Goal: Check status: Check status

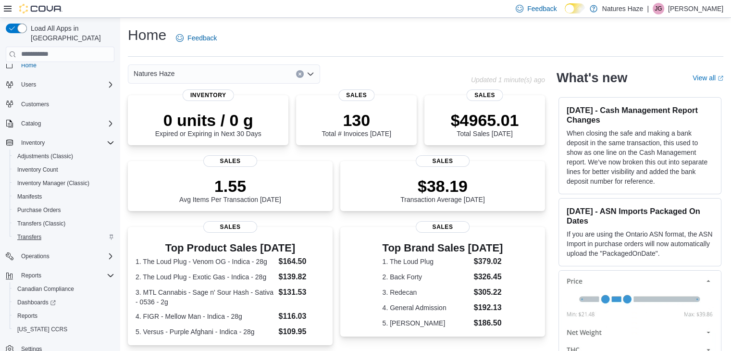
scroll to position [14, 0]
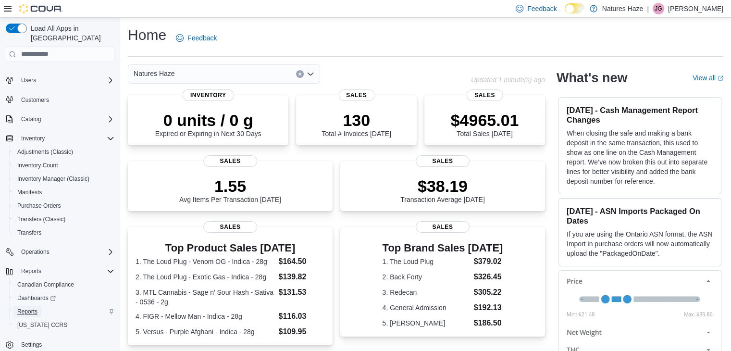
click at [32, 307] on span "Reports" at bounding box center [27, 311] width 20 height 8
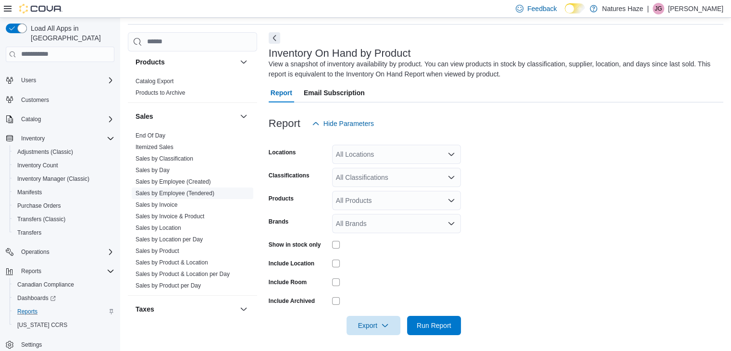
scroll to position [625, 0]
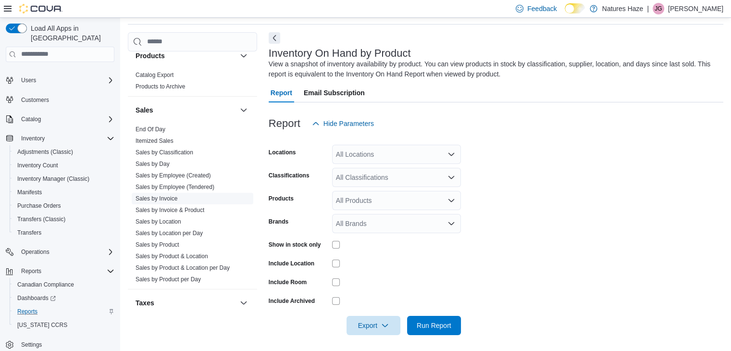
click at [160, 195] on link "Sales by Invoice" at bounding box center [156, 198] width 42 height 7
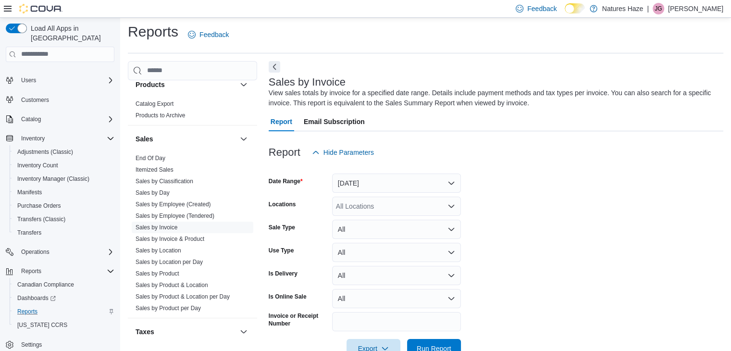
scroll to position [29, 0]
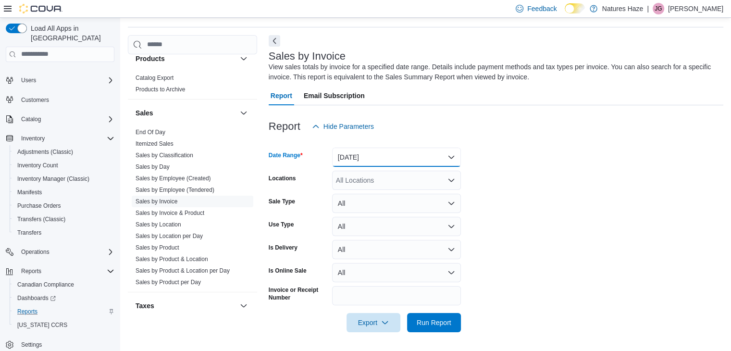
click at [401, 160] on button "Yesterday" at bounding box center [396, 156] width 129 height 19
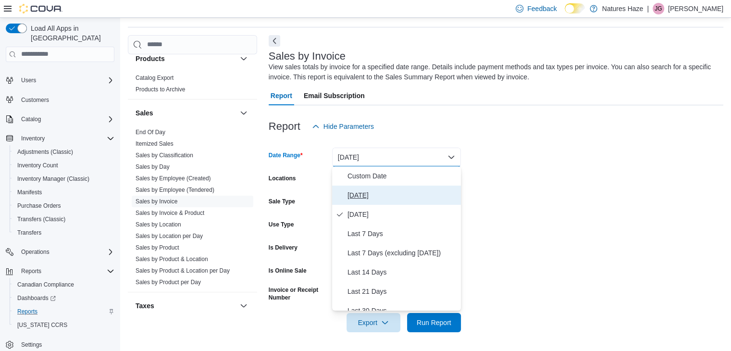
click at [357, 200] on span "Today" at bounding box center [402, 195] width 110 height 12
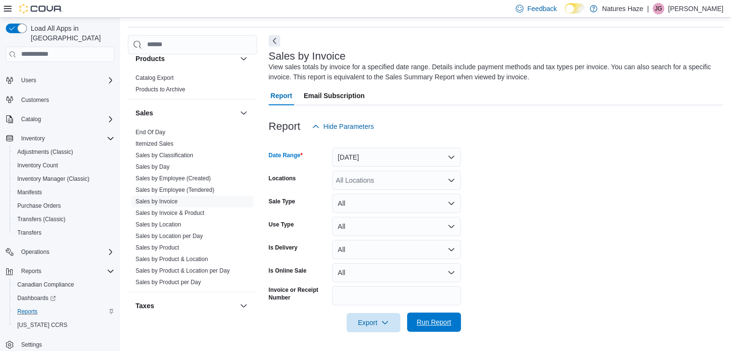
click at [424, 325] on span "Run Report" at bounding box center [434, 322] width 35 height 10
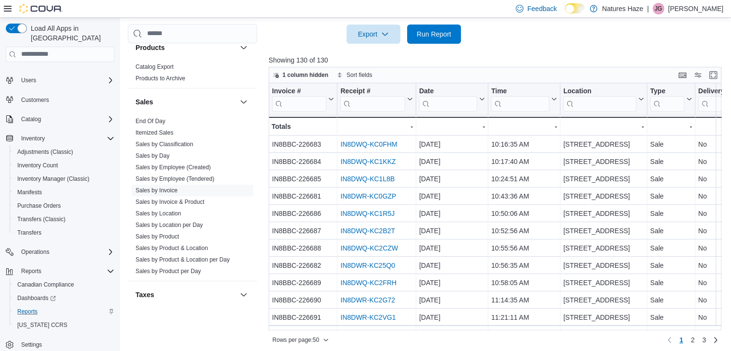
scroll to position [321, 0]
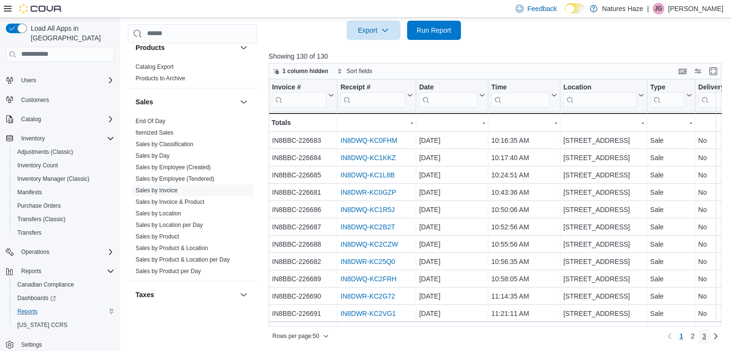
click at [706, 335] on span "3" at bounding box center [704, 336] width 4 height 10
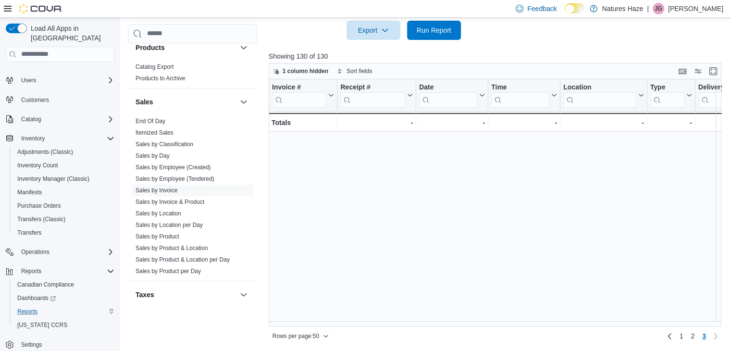
scroll to position [329, 0]
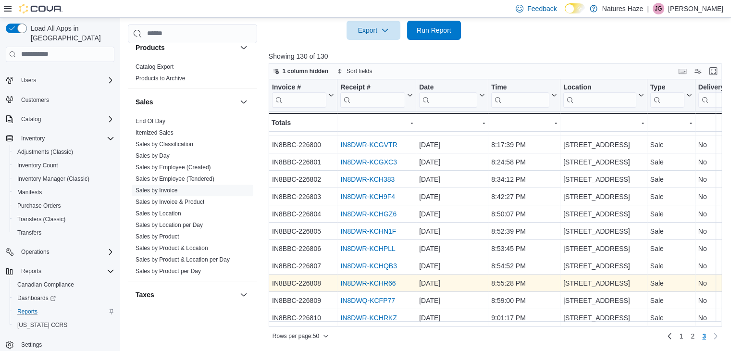
click at [377, 279] on link "IN8DWR-KCHR66" at bounding box center [367, 283] width 55 height 8
click at [378, 279] on link "IN8DWR-KCHR66" at bounding box center [367, 283] width 55 height 8
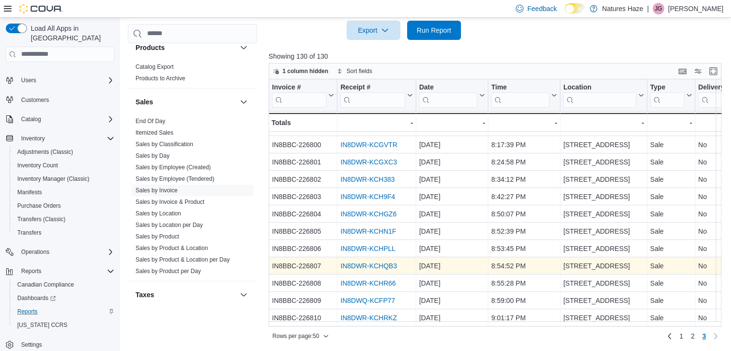
click at [371, 262] on link "IN8DWR-KCHQB3" at bounding box center [368, 266] width 56 height 8
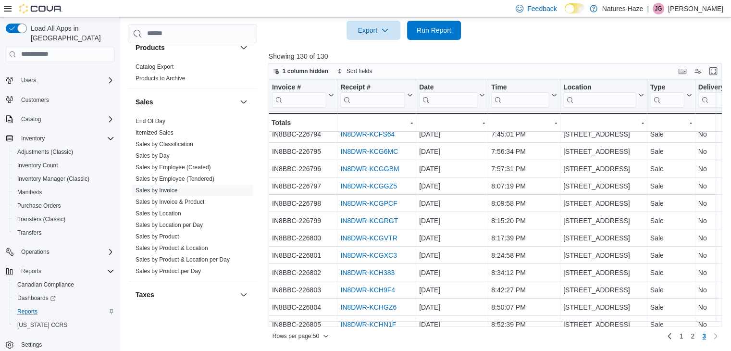
scroll to position [233, 0]
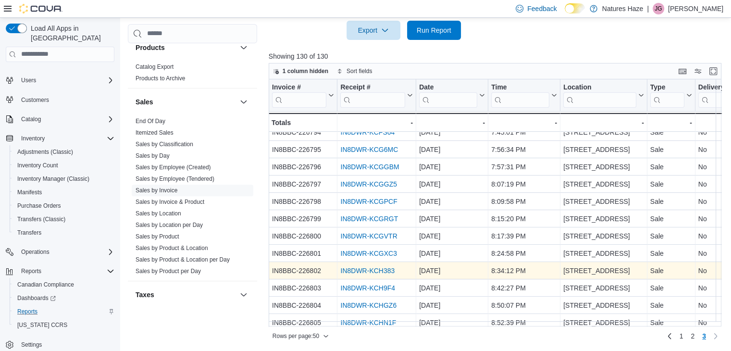
click at [366, 270] on link "IN8DWR-KCH383" at bounding box center [367, 271] width 54 height 8
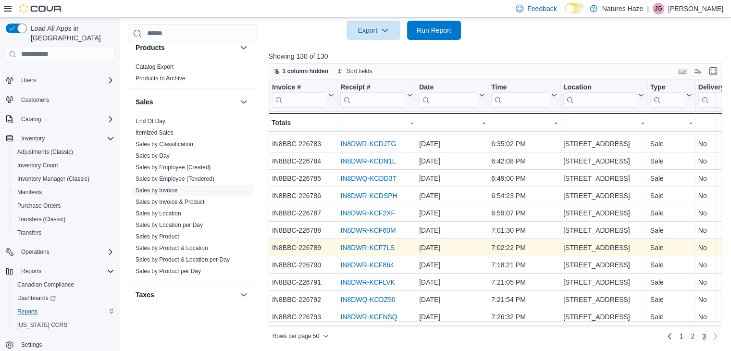
scroll to position [48, 0]
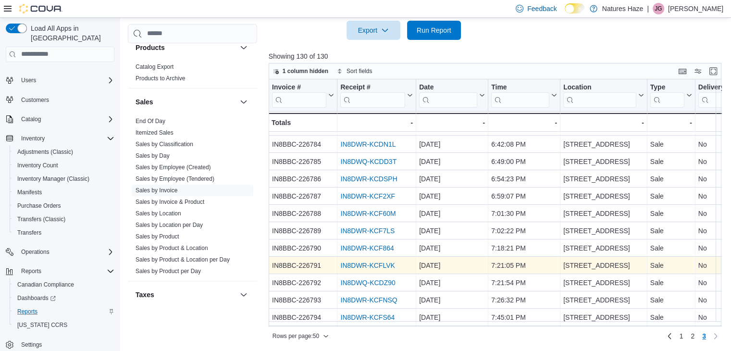
click at [375, 262] on link "IN8DWR-KCFLVK" at bounding box center [367, 265] width 54 height 8
click at [340, 261] on link "IN8DWR-KCFLVK" at bounding box center [367, 265] width 54 height 8
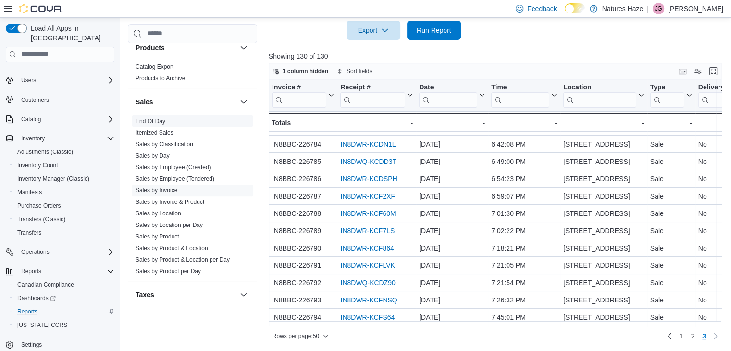
click at [158, 122] on link "End Of Day" at bounding box center [150, 121] width 30 height 7
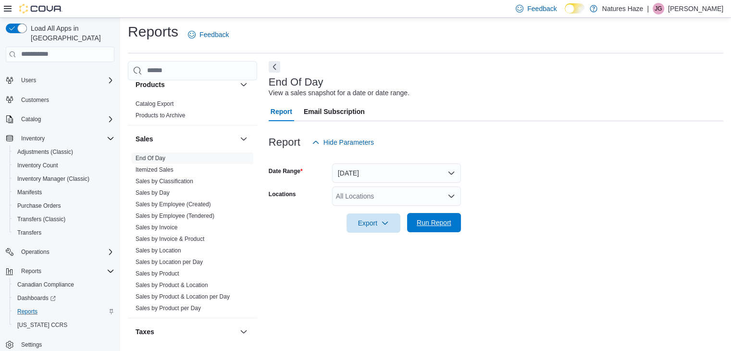
click at [446, 224] on span "Run Report" at bounding box center [434, 223] width 35 height 10
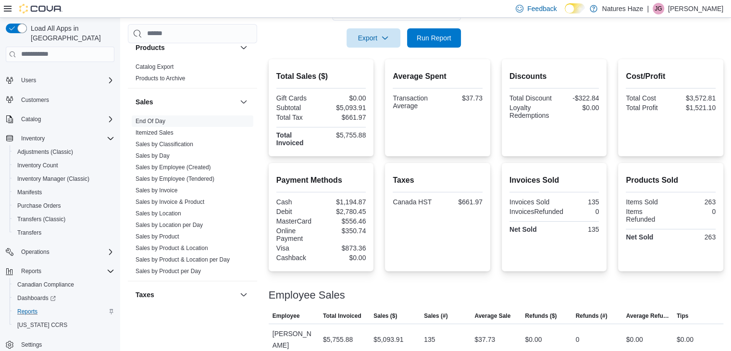
scroll to position [188, 0]
click at [155, 189] on link "Sales by Invoice" at bounding box center [156, 190] width 42 height 7
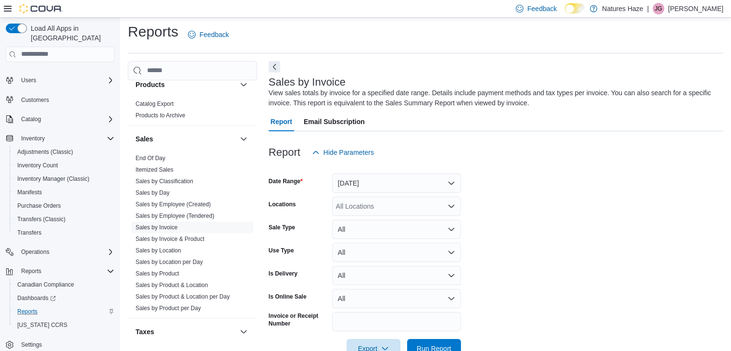
scroll to position [29, 0]
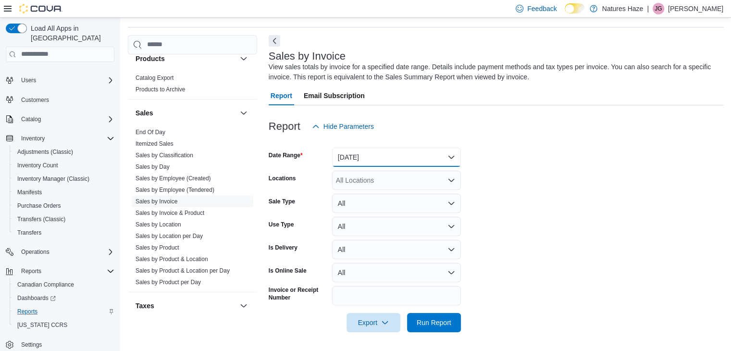
click at [393, 152] on button "Yesterday" at bounding box center [396, 156] width 129 height 19
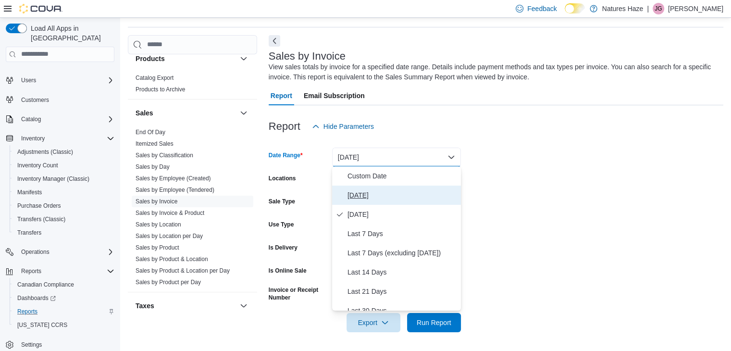
click at [363, 197] on span "[DATE]" at bounding box center [402, 195] width 110 height 12
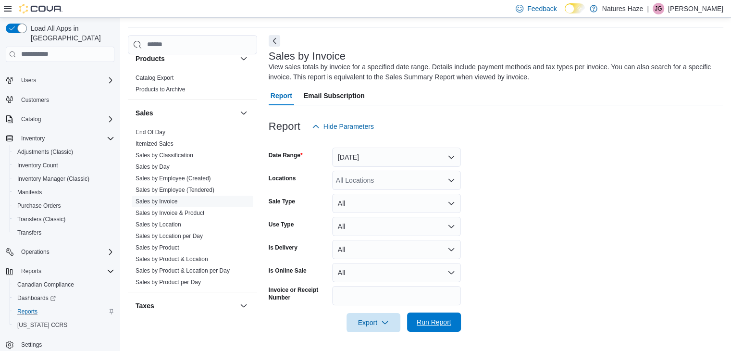
click at [444, 320] on span "Run Report" at bounding box center [434, 322] width 35 height 10
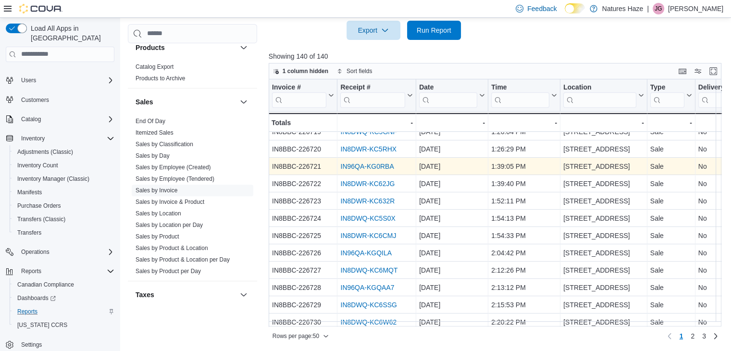
scroll to position [673, 0]
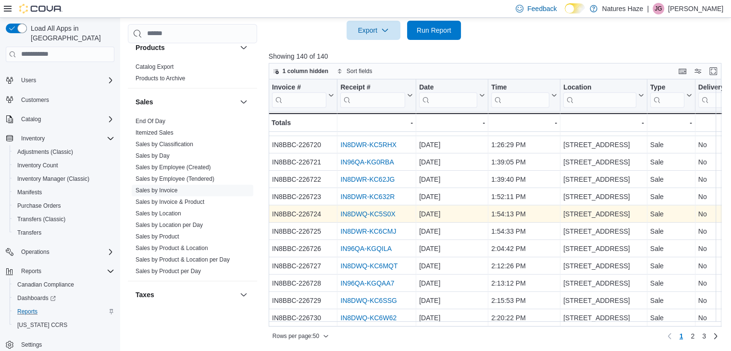
click at [388, 212] on link "IN8DWQ-KC5S0X" at bounding box center [367, 214] width 55 height 8
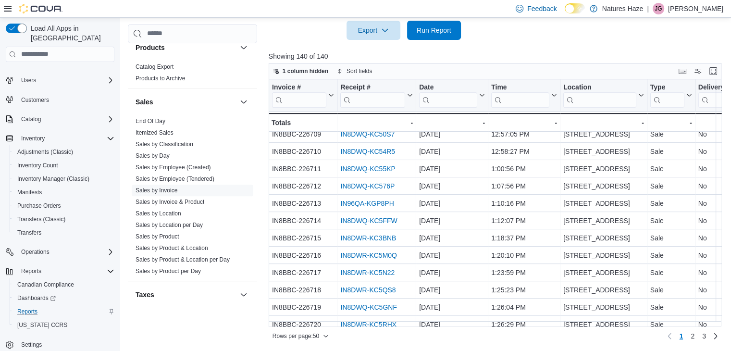
scroll to position [480, 0]
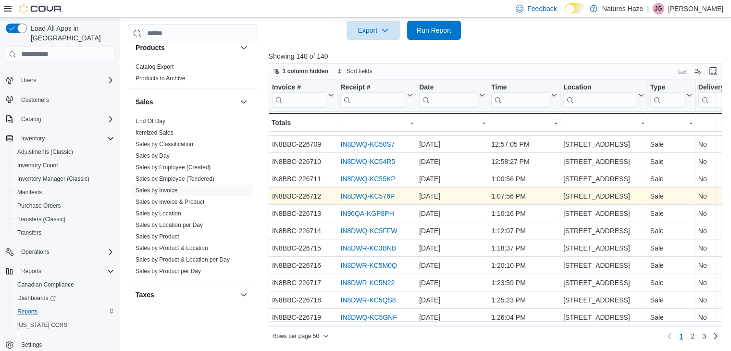
click at [356, 197] on link "IN8DWQ-KC576P" at bounding box center [367, 196] width 54 height 8
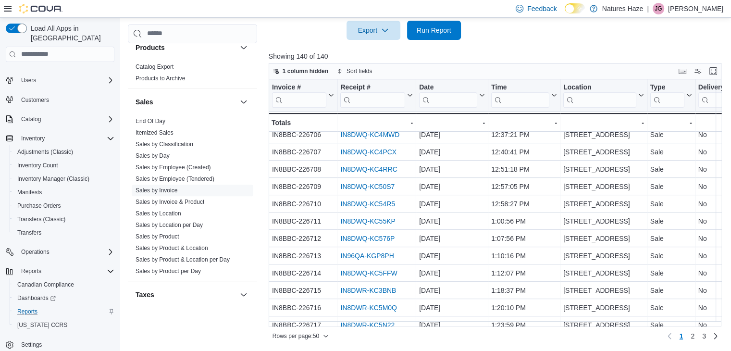
scroll to position [384, 0]
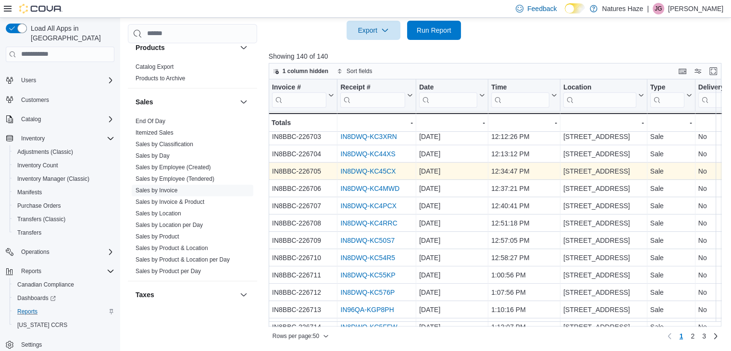
click at [375, 171] on link "IN8DWQ-KC45CX" at bounding box center [367, 171] width 55 height 8
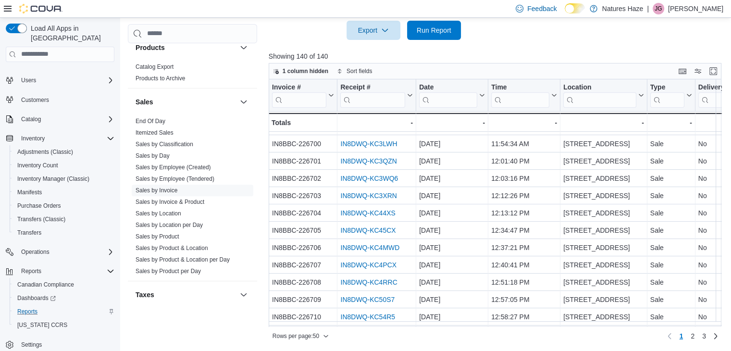
scroll to position [336, 0]
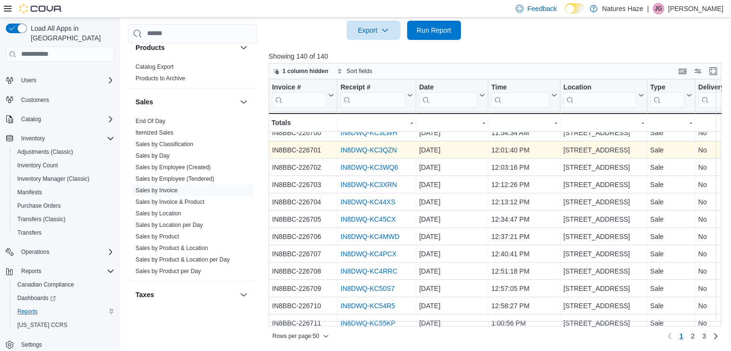
click at [387, 150] on link "IN8DWQ-KC3QZN" at bounding box center [368, 150] width 56 height 8
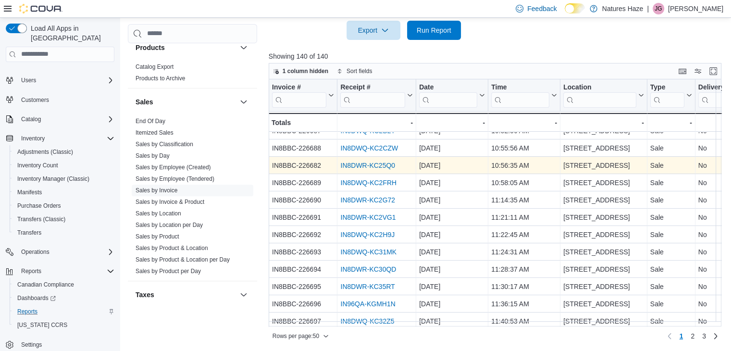
scroll to position [48, 0]
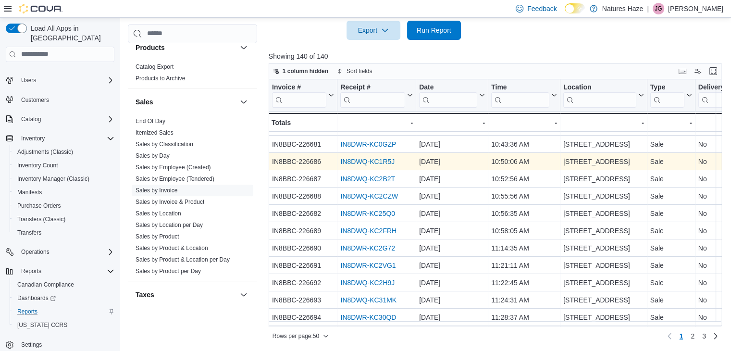
click at [357, 163] on link "IN8DWQ-KC1R5J" at bounding box center [367, 162] width 54 height 8
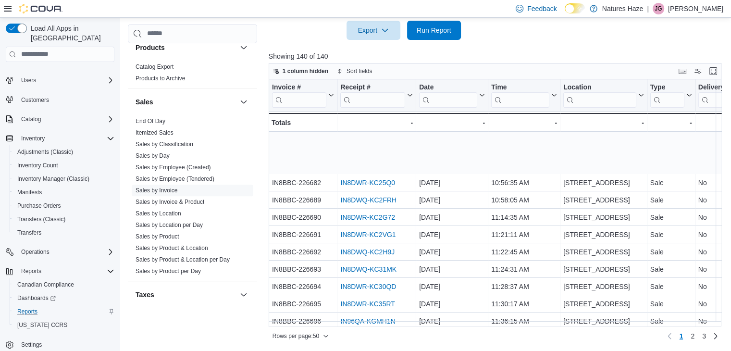
scroll to position [144, 0]
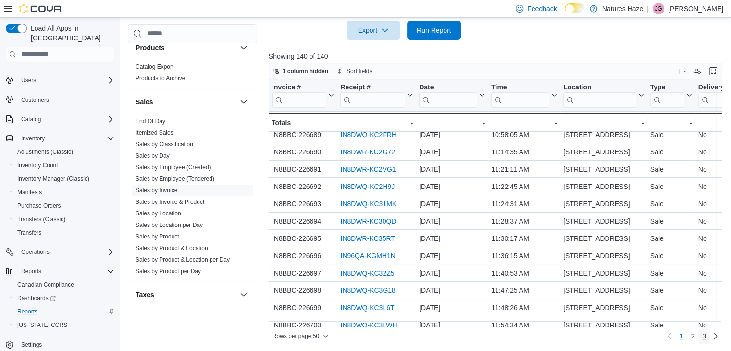
click at [706, 335] on span "3" at bounding box center [704, 336] width 4 height 10
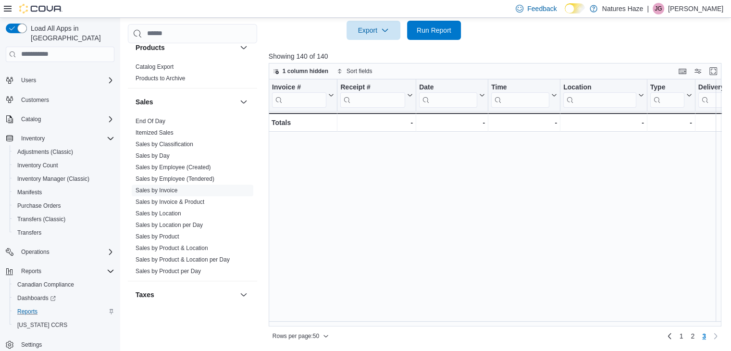
scroll to position [502, 0]
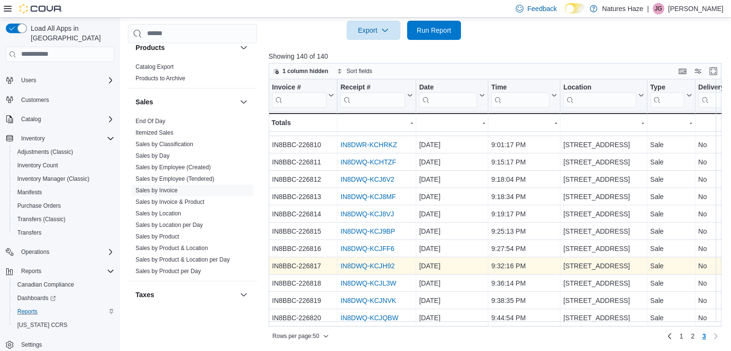
click at [362, 262] on link "IN8DWQ-KCJH92" at bounding box center [367, 266] width 54 height 8
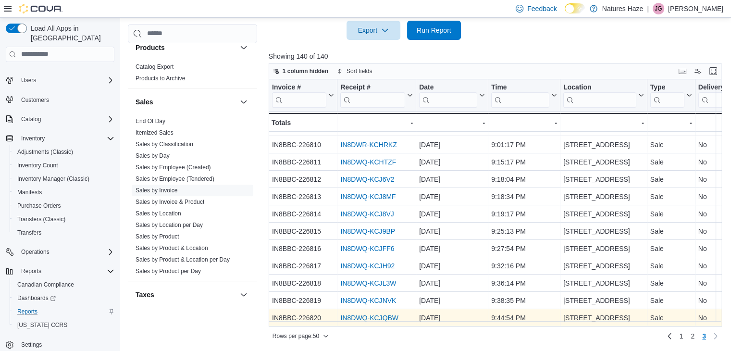
click at [364, 314] on link "IN8DWQ-KCJQBW" at bounding box center [369, 318] width 58 height 8
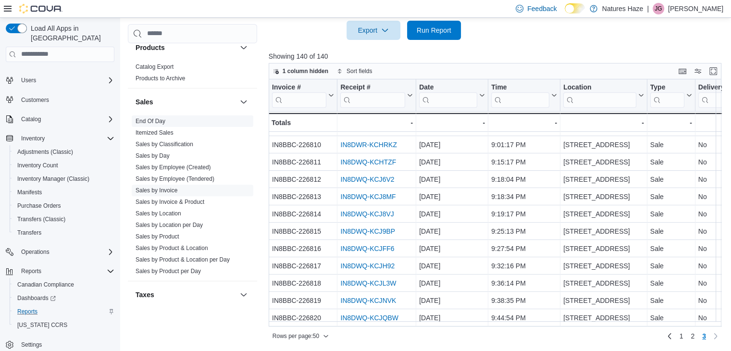
click at [153, 122] on link "End Of Day" at bounding box center [150, 121] width 30 height 7
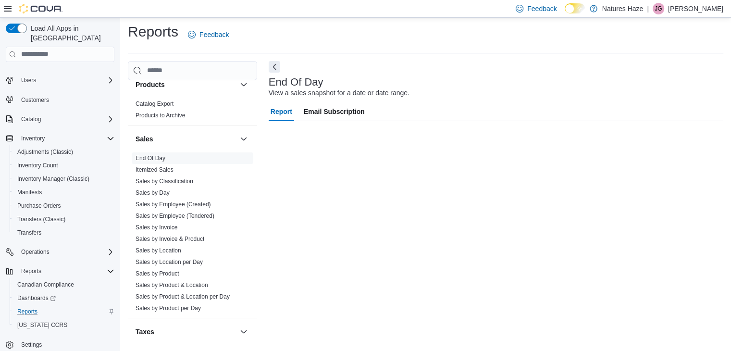
scroll to position [3, 0]
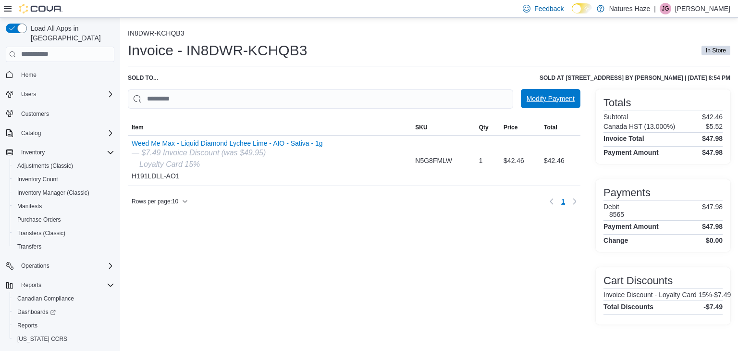
click at [523, 93] on button "Modify Payment" at bounding box center [551, 98] width 60 height 19
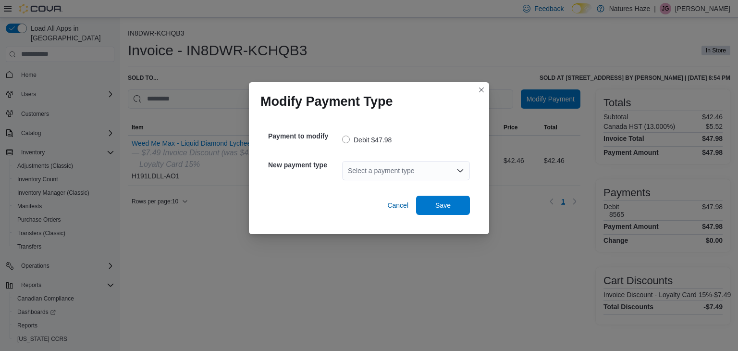
click at [398, 171] on div "Select a payment type" at bounding box center [406, 170] width 128 height 19
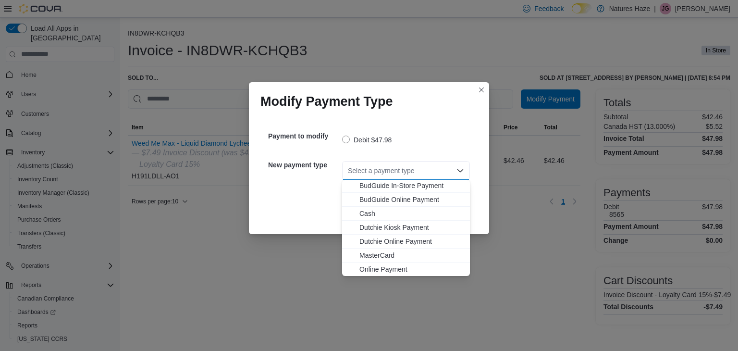
scroll to position [29, 0]
click at [375, 242] on span "MasterCard" at bounding box center [411, 241] width 105 height 10
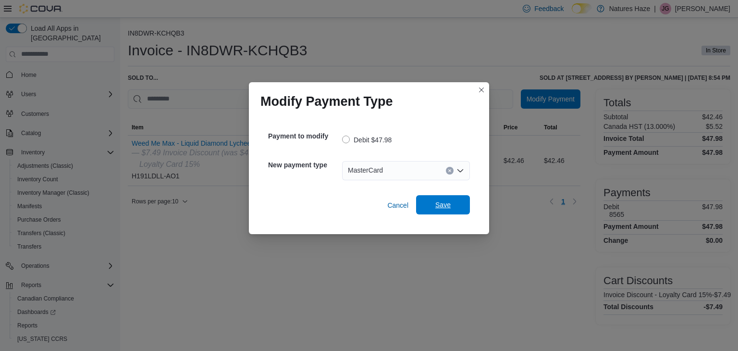
click at [433, 204] on span "Save" at bounding box center [443, 204] width 42 height 19
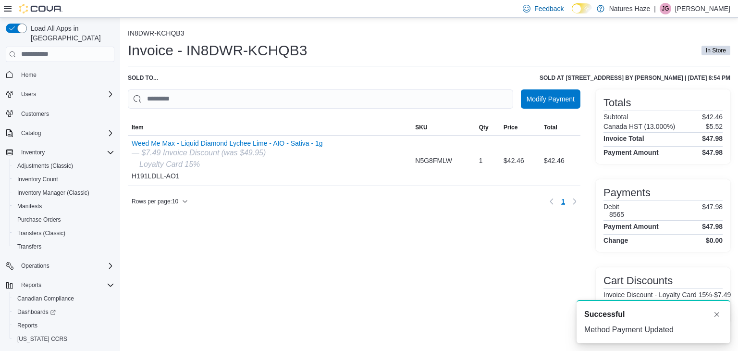
scroll to position [0, 0]
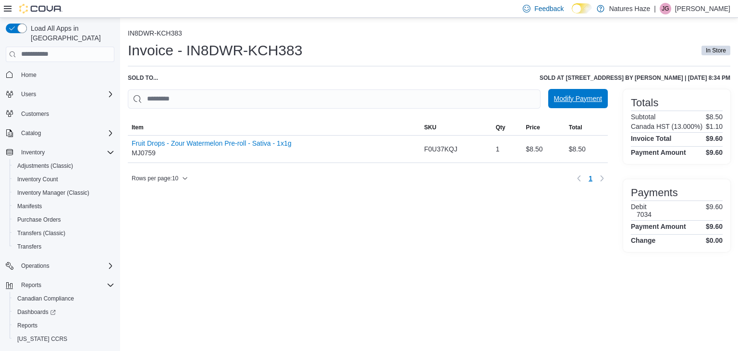
click at [568, 95] on span "Modify Payment" at bounding box center [578, 99] width 48 height 10
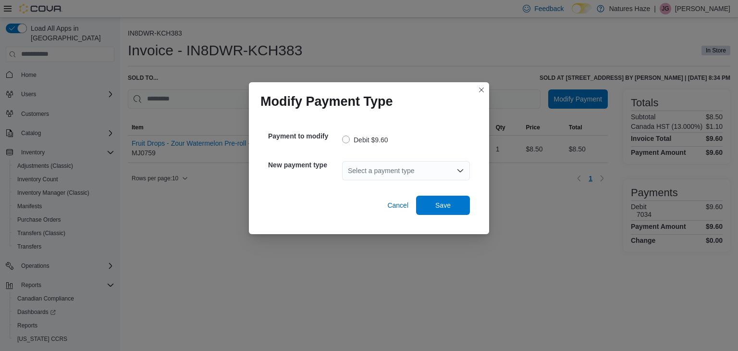
click at [392, 167] on div "Select a payment type" at bounding box center [406, 170] width 128 height 19
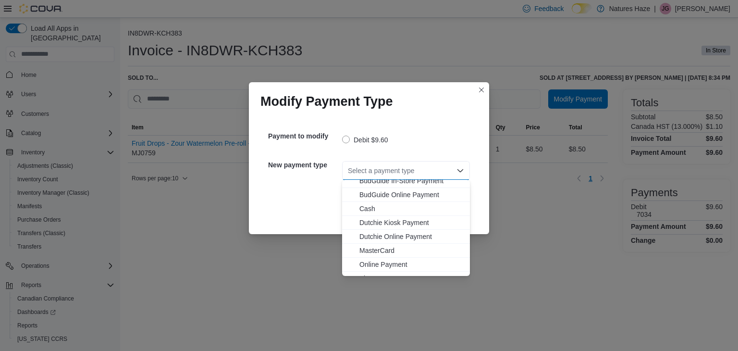
scroll to position [29, 0]
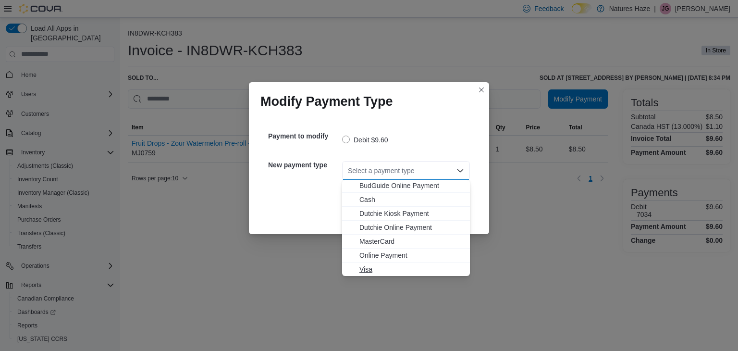
click at [369, 266] on span "Visa" at bounding box center [411, 269] width 105 height 10
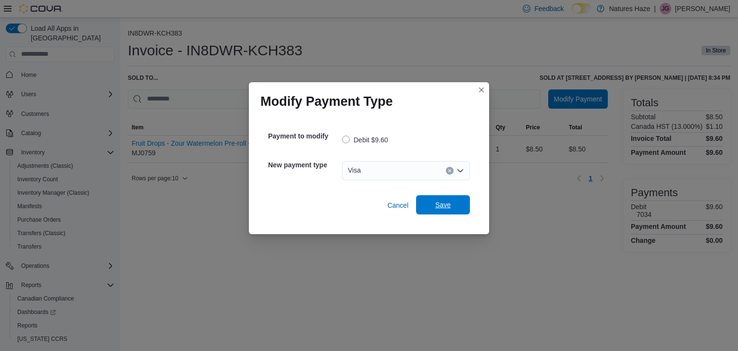
click at [437, 202] on span "Save" at bounding box center [442, 205] width 15 height 10
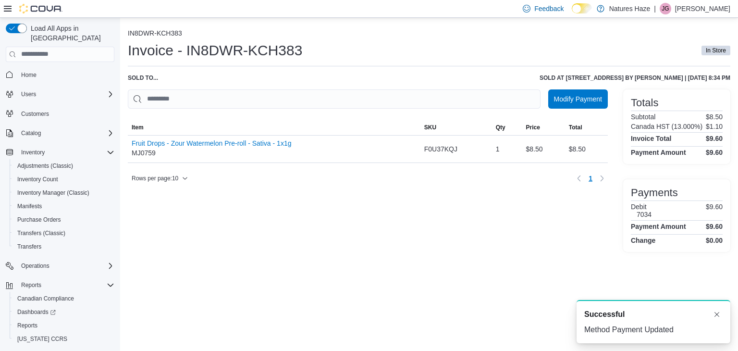
scroll to position [0, 0]
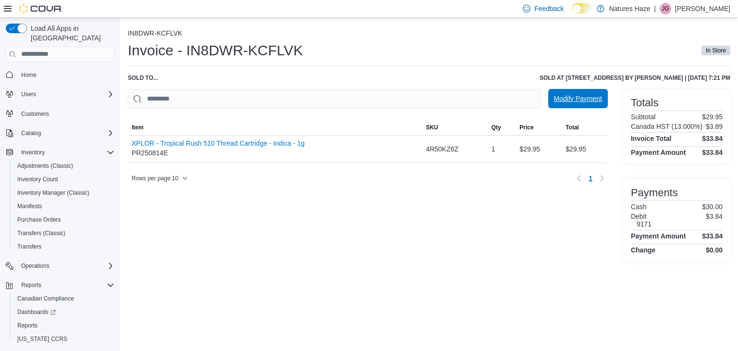
click at [575, 105] on span "Modify Payment" at bounding box center [578, 98] width 48 height 19
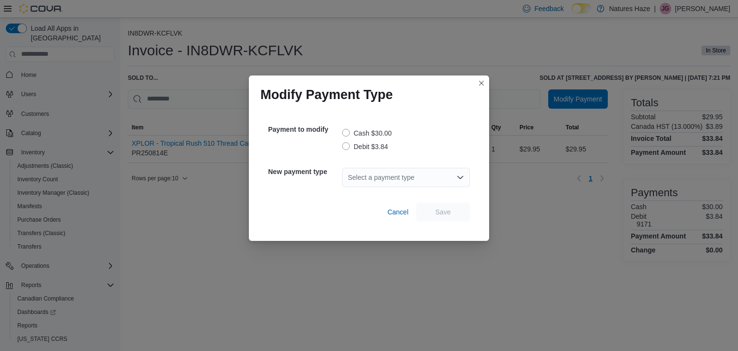
click at [369, 144] on label "Debit $3.84" at bounding box center [365, 147] width 46 height 12
click at [389, 176] on div "Select a payment type" at bounding box center [406, 177] width 128 height 19
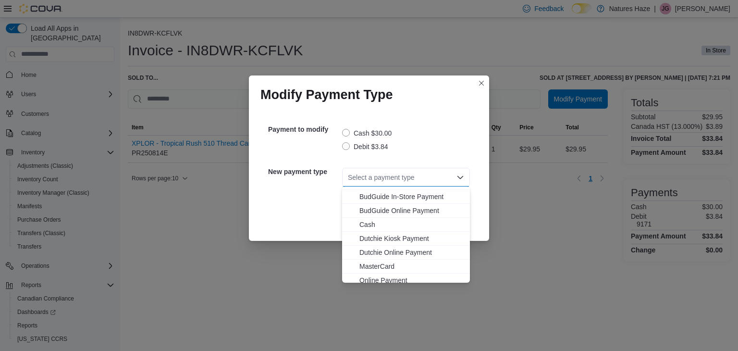
scroll to position [29, 0]
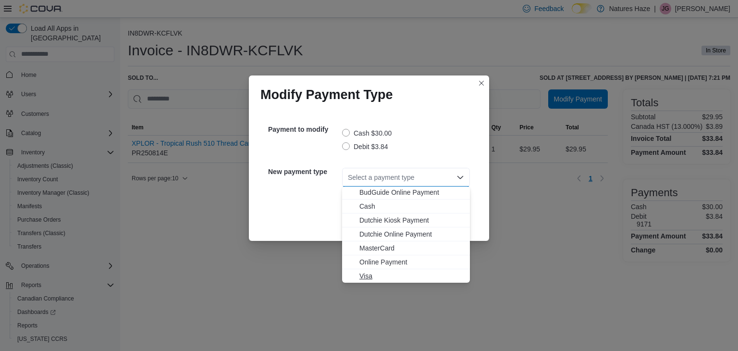
click at [367, 274] on span "Visa" at bounding box center [411, 276] width 105 height 10
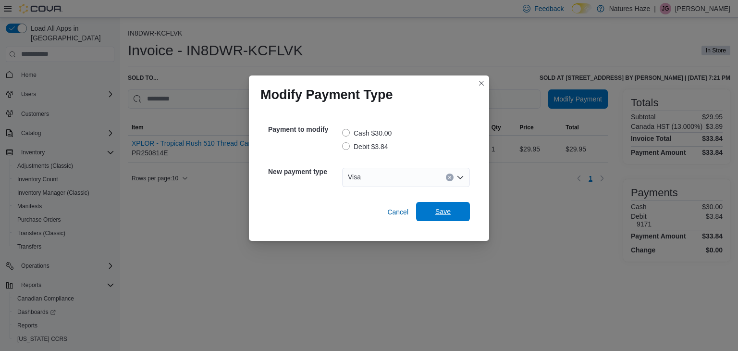
click at [452, 210] on span "Save" at bounding box center [443, 211] width 42 height 19
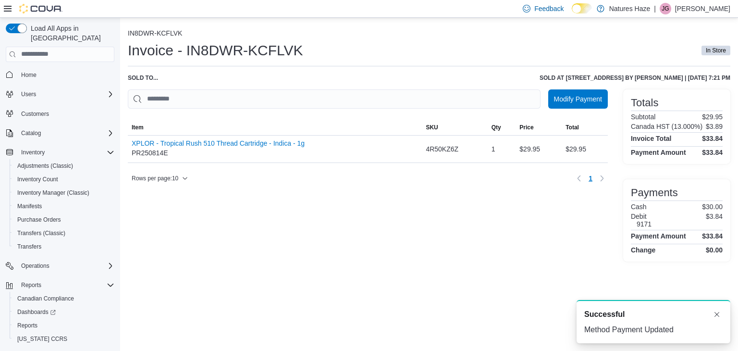
scroll to position [0, 0]
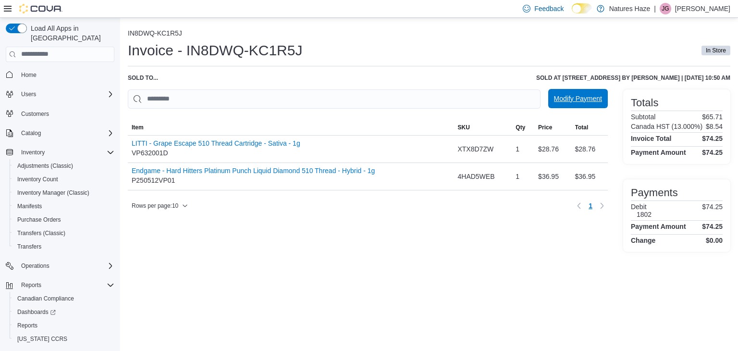
click at [586, 104] on span "Modify Payment" at bounding box center [578, 98] width 48 height 19
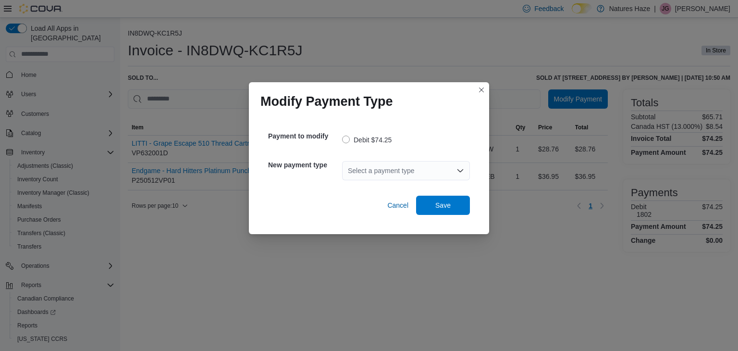
click at [374, 172] on div "Select a payment type" at bounding box center [406, 170] width 128 height 19
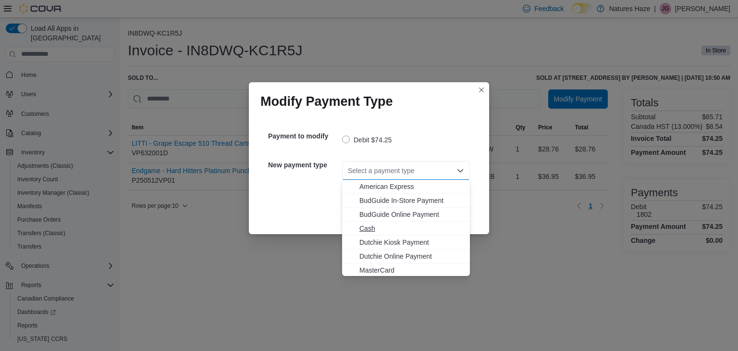
scroll to position [29, 0]
click at [372, 241] on span "MasterCard" at bounding box center [411, 241] width 105 height 10
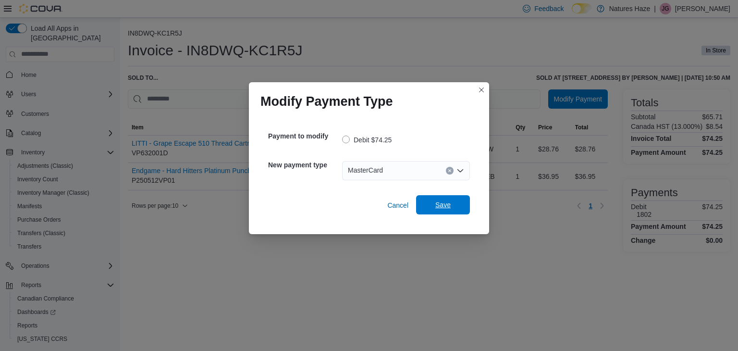
click at [445, 198] on span "Save" at bounding box center [443, 204] width 42 height 19
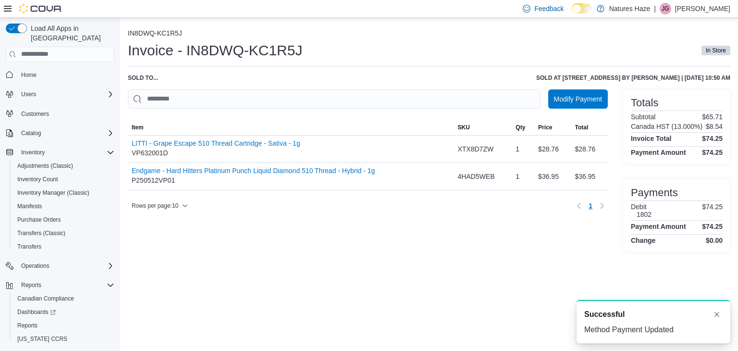
scroll to position [0, 0]
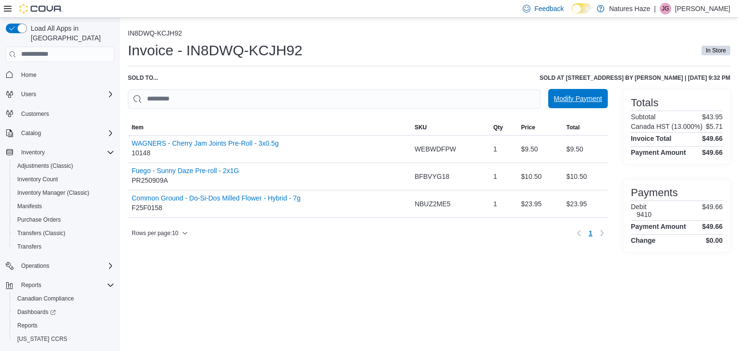
click at [562, 99] on span "Modify Payment" at bounding box center [578, 99] width 48 height 10
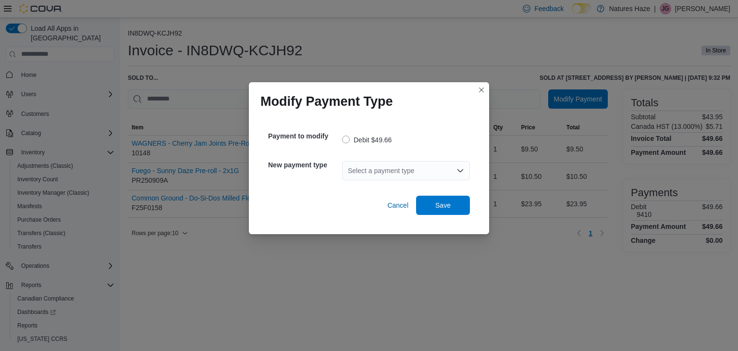
click at [434, 180] on div "Select a payment type" at bounding box center [406, 170] width 128 height 31
click at [414, 172] on div "Select a payment type" at bounding box center [406, 170] width 128 height 19
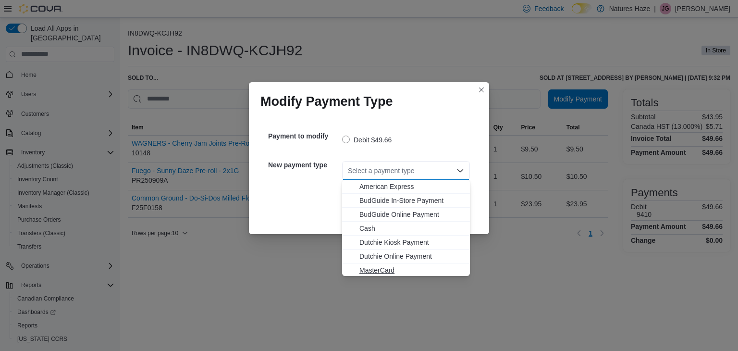
click at [379, 267] on span "MasterCard" at bounding box center [411, 270] width 105 height 10
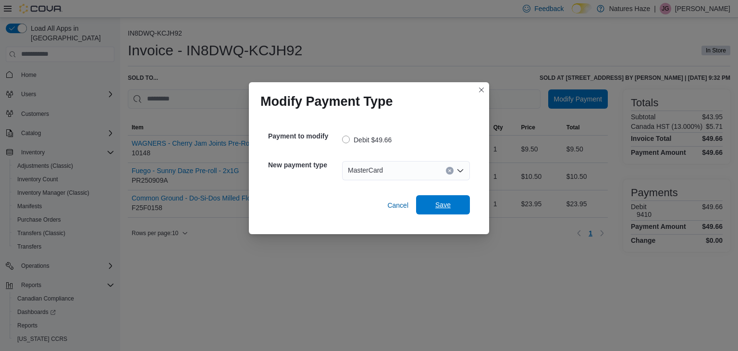
click at [444, 205] on span "Save" at bounding box center [442, 205] width 15 height 10
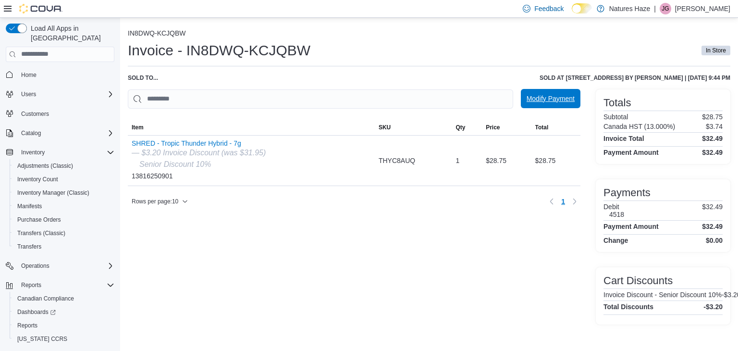
click at [560, 98] on span "Modify Payment" at bounding box center [551, 99] width 48 height 10
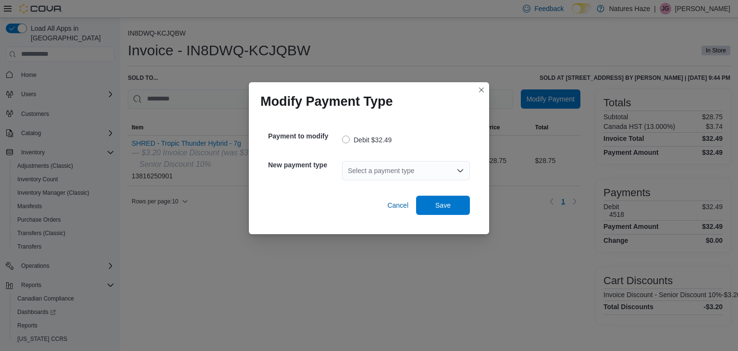
click at [403, 165] on div "Select a payment type" at bounding box center [406, 170] width 128 height 19
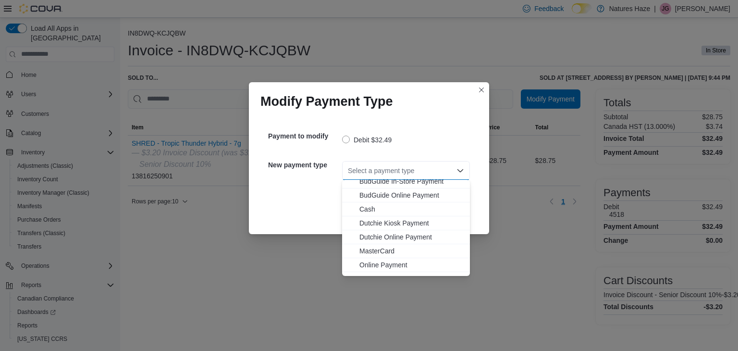
scroll to position [29, 0]
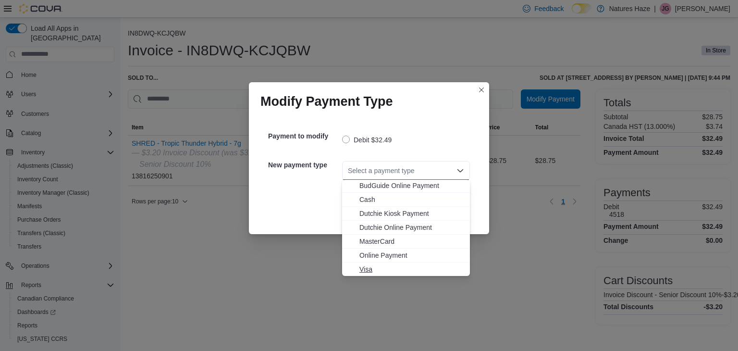
click at [371, 273] on button "Visa" at bounding box center [406, 269] width 128 height 14
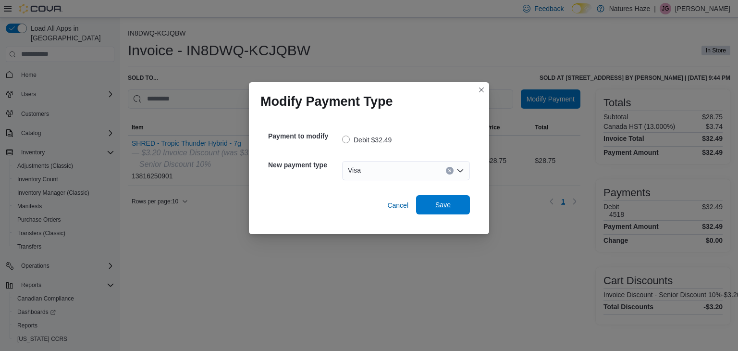
click at [452, 206] on span "Save" at bounding box center [443, 204] width 42 height 19
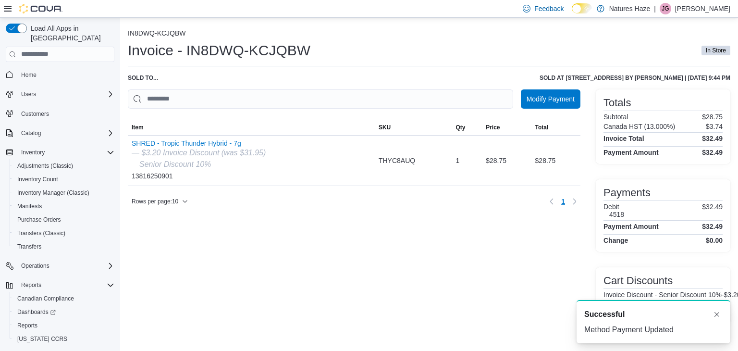
scroll to position [0, 0]
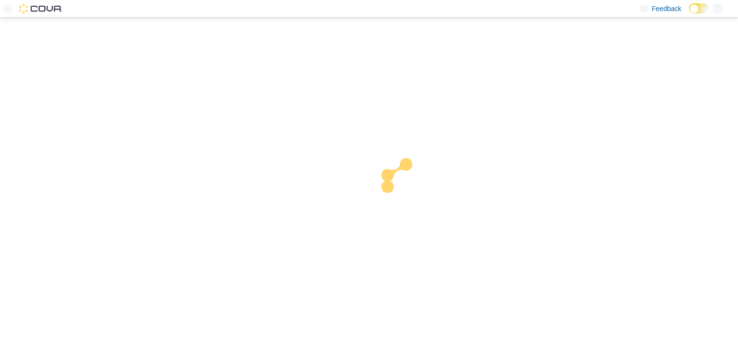
click at [436, 221] on img at bounding box center [405, 187] width 72 height 72
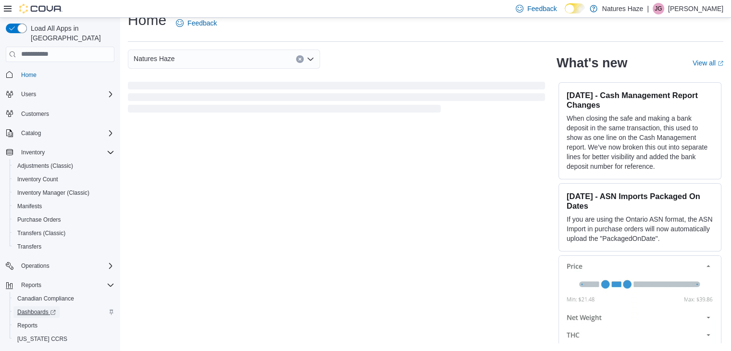
click at [26, 306] on span "Dashboards" at bounding box center [36, 312] width 38 height 12
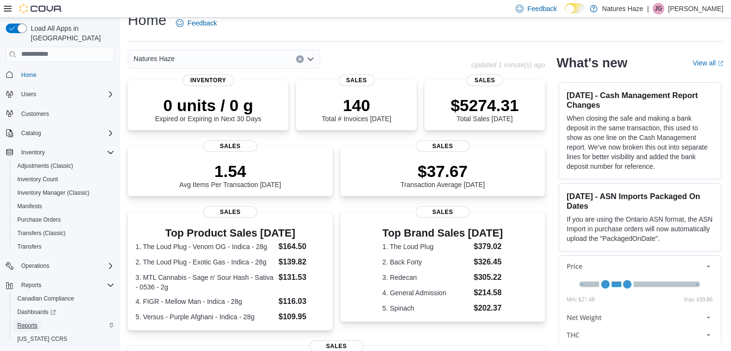
click at [33, 321] on span "Reports" at bounding box center [27, 325] width 20 height 8
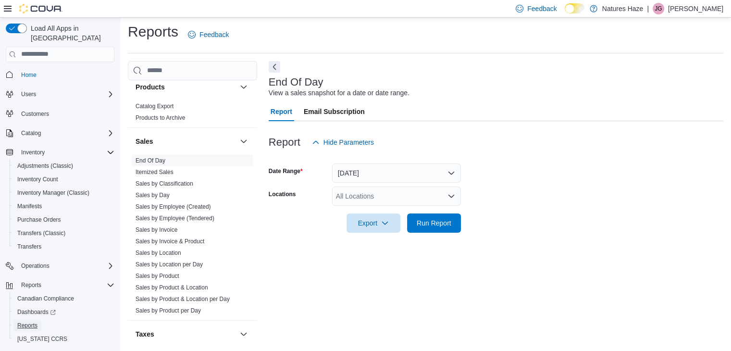
scroll to position [625, 0]
click at [156, 158] on link "End Of Day" at bounding box center [150, 158] width 30 height 7
click at [421, 223] on span "Run Report" at bounding box center [434, 223] width 35 height 10
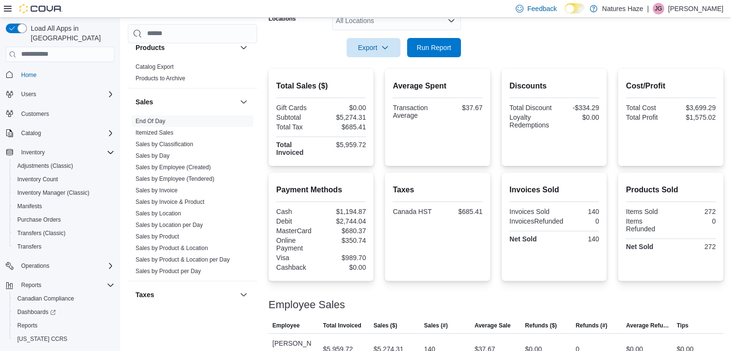
scroll to position [188, 0]
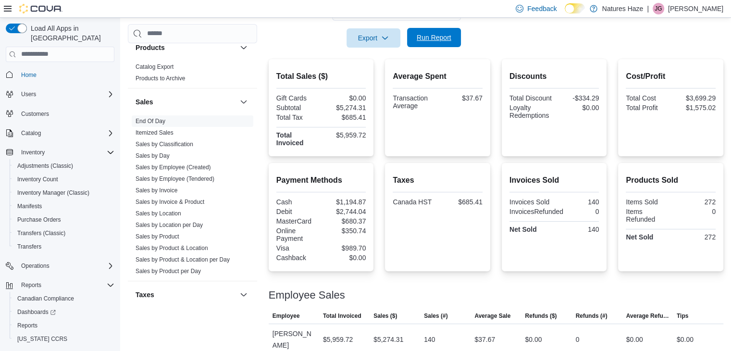
click at [452, 37] on span "Run Report" at bounding box center [434, 37] width 42 height 19
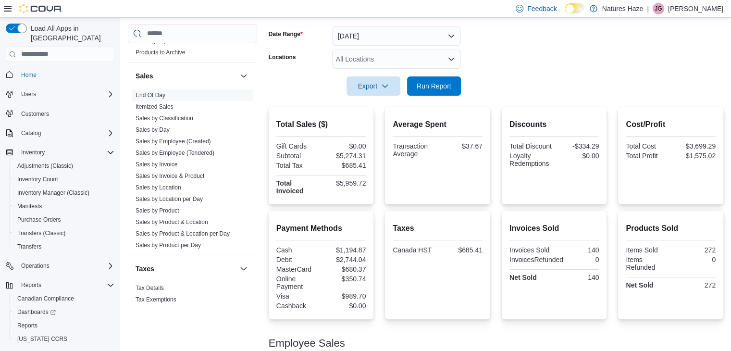
scroll to position [662, 0]
